Goal: Navigation & Orientation: Go to known website

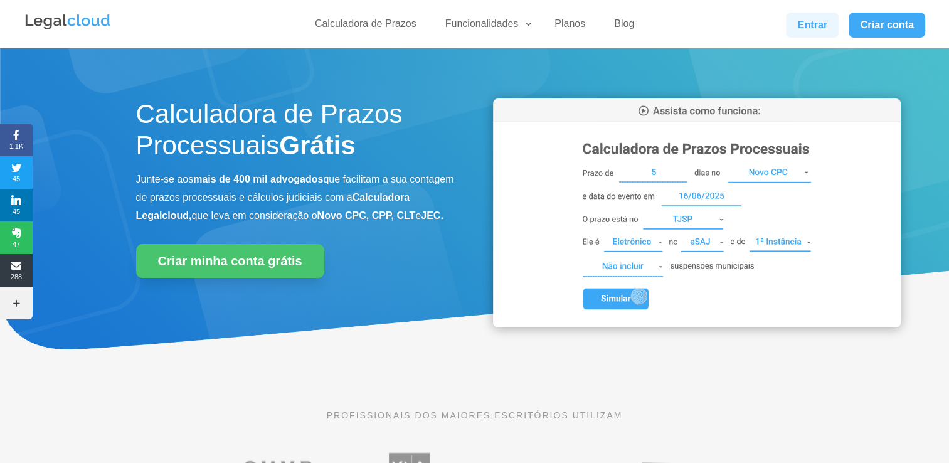
click at [799, 19] on link "Entrar" at bounding box center [812, 25] width 53 height 25
click at [806, 33] on link "Entrar" at bounding box center [812, 25] width 53 height 25
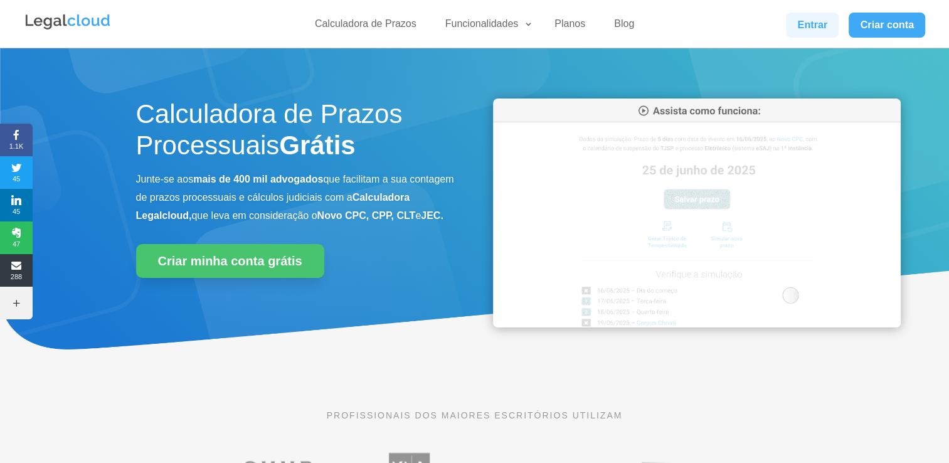
click at [818, 22] on link "Entrar" at bounding box center [812, 25] width 53 height 25
